Goal: Task Accomplishment & Management: Manage account settings

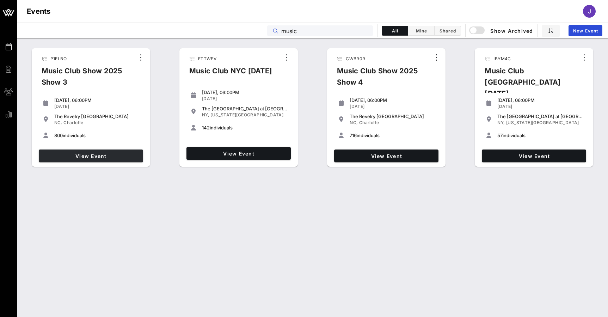
type input "music"
click at [98, 153] on span "View Event" at bounding box center [91, 156] width 99 height 6
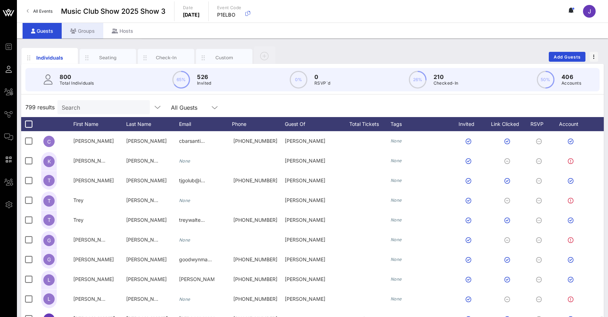
click at [98, 26] on div "Groups" at bounding box center [83, 31] width 42 height 16
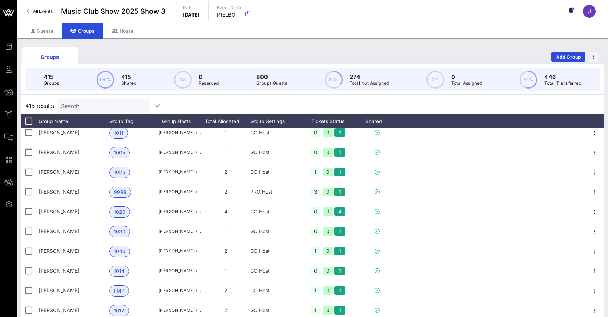
scroll to position [7982, 0]
click at [265, 127] on div "Group Settings" at bounding box center [274, 121] width 49 height 14
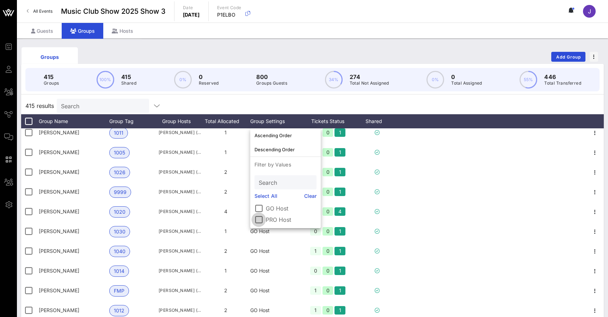
click at [262, 222] on div at bounding box center [259, 220] width 12 height 12
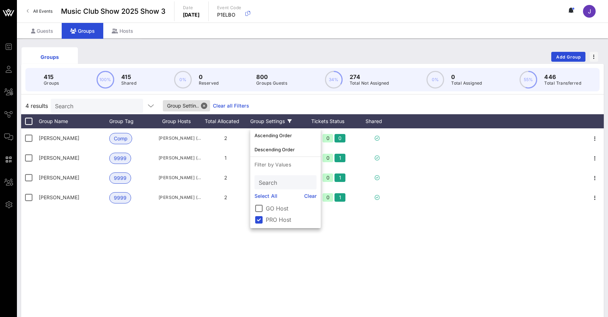
click at [268, 109] on div "4 results Search Group Settin.. Clear all Filters" at bounding box center [312, 105] width 583 height 17
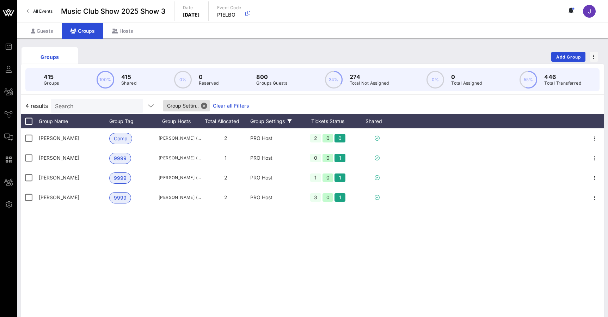
click at [287, 117] on div "Group Settings" at bounding box center [274, 121] width 49 height 14
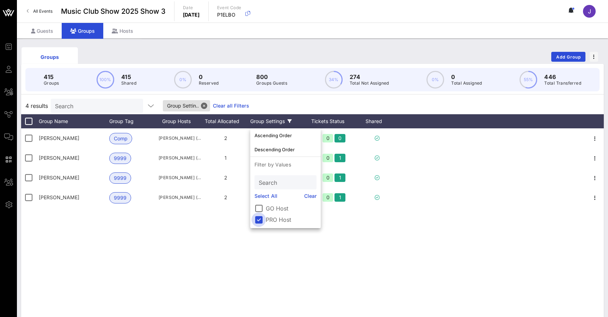
click at [263, 218] on div at bounding box center [259, 220] width 12 height 12
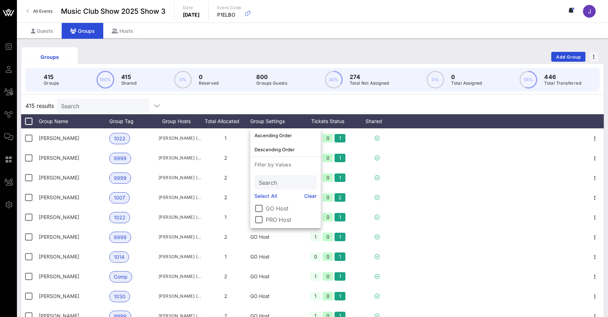
click at [373, 102] on div "415 results Search" at bounding box center [312, 105] width 583 height 17
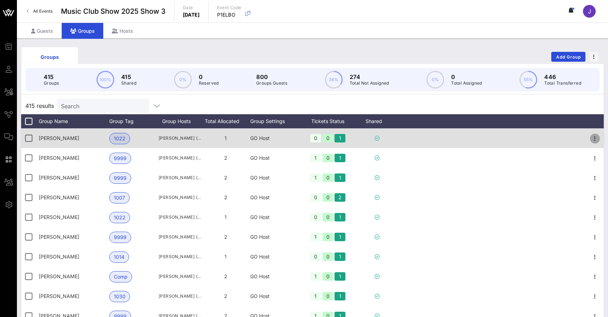
click at [596, 139] on icon "button" at bounding box center [595, 138] width 8 height 8
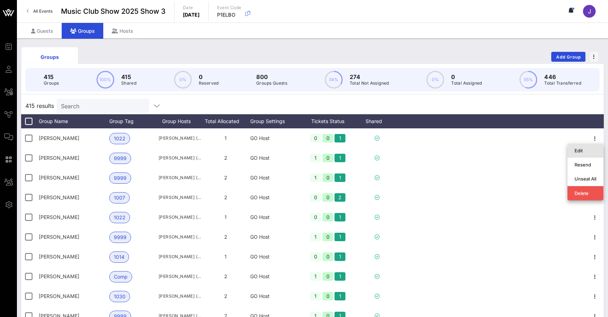
click at [592, 151] on div "Edit" at bounding box center [586, 151] width 22 height 6
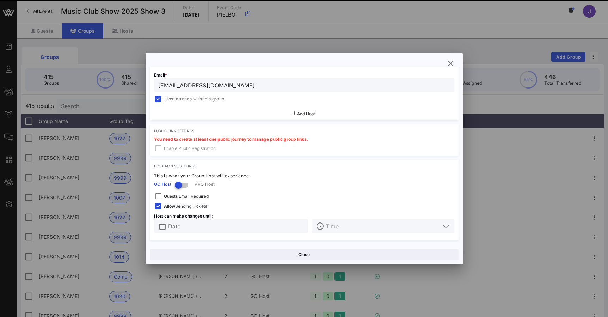
scroll to position [166, 0]
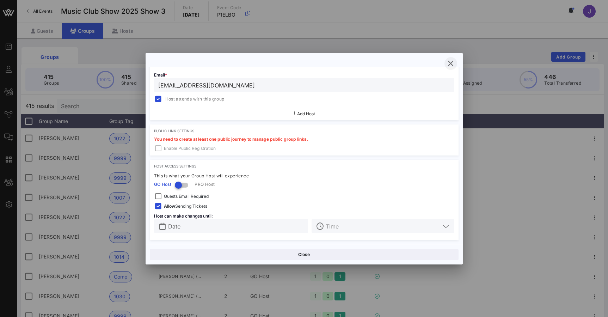
click at [452, 63] on icon "button" at bounding box center [451, 63] width 8 height 8
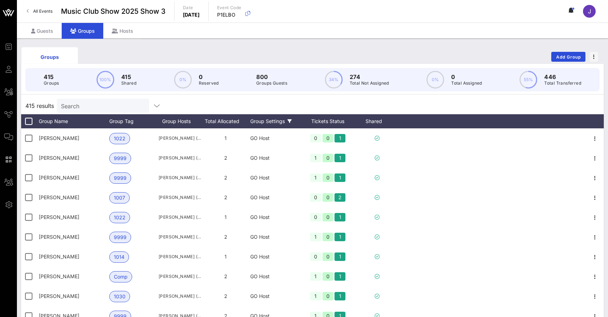
click at [265, 127] on div "Group Settings" at bounding box center [274, 121] width 49 height 14
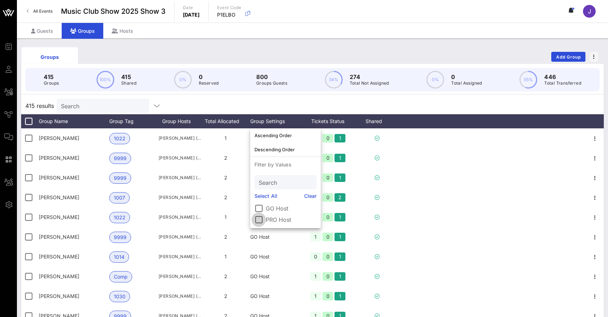
click at [261, 222] on div at bounding box center [259, 220] width 12 height 12
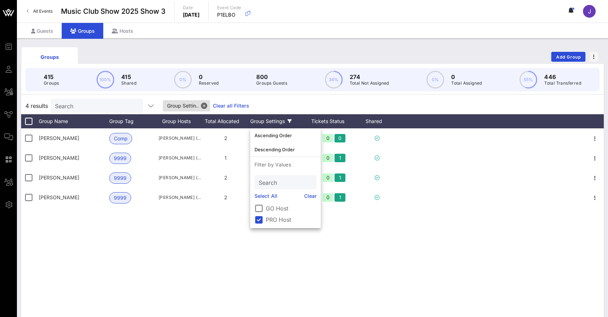
click at [81, 237] on div "[PERSON_NAME] Comp [PERSON_NAME] ([EMAIL_ADDRESS][DOMAIN_NAME]) 2 PRO Host 2 0 …" at bounding box center [312, 234] width 583 height 212
